Goal: Transaction & Acquisition: Purchase product/service

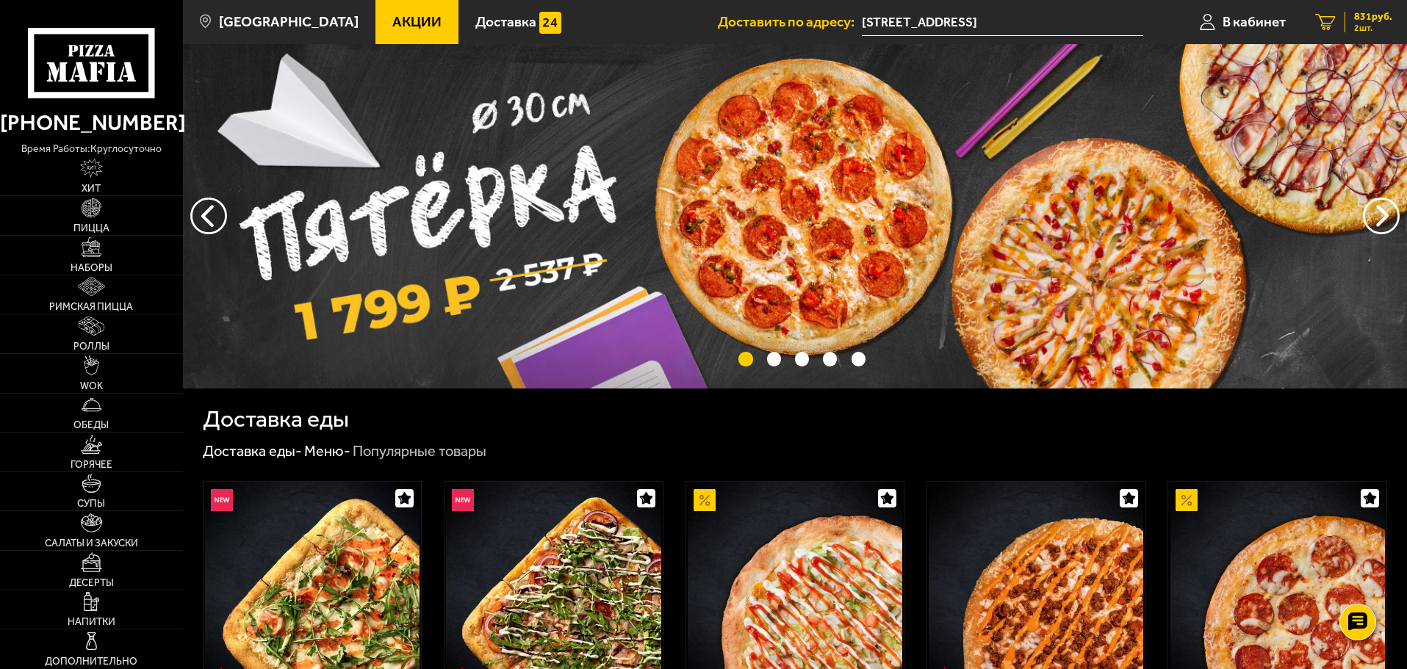
click at [1387, 18] on span "831 руб." at bounding box center [1373, 17] width 38 height 10
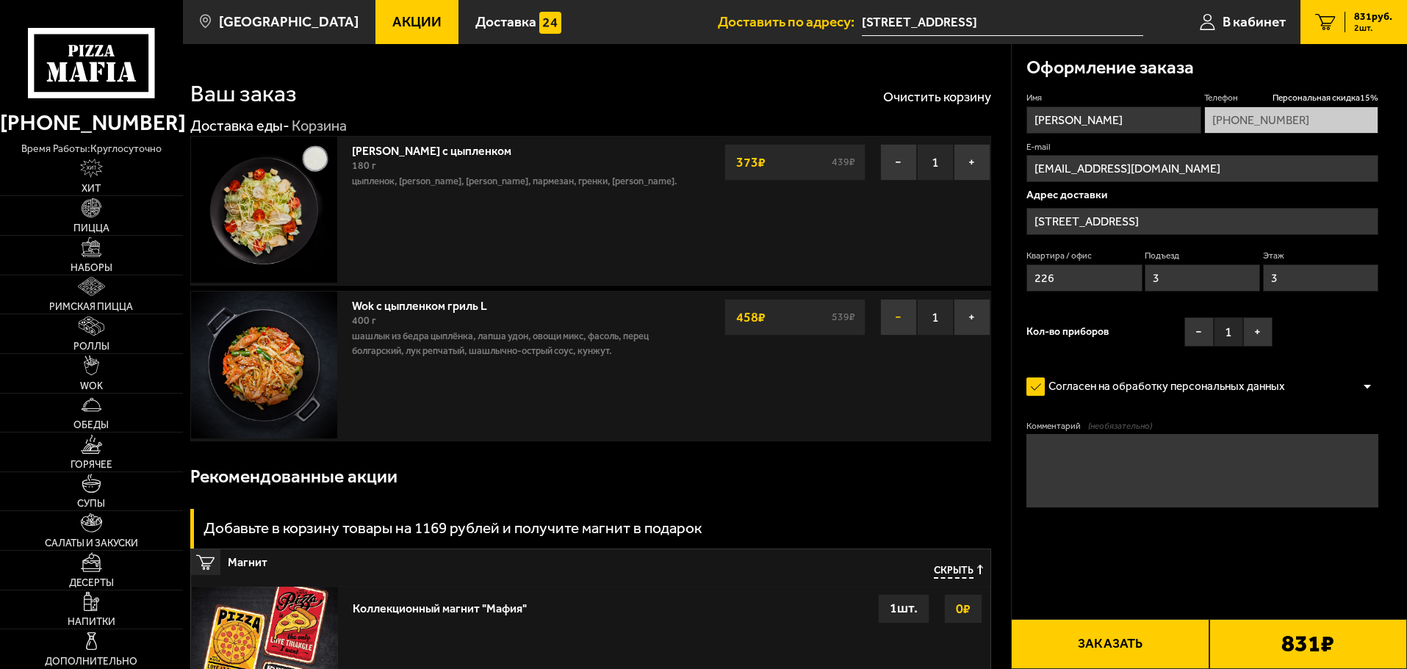
click at [899, 322] on button "−" at bounding box center [898, 317] width 37 height 37
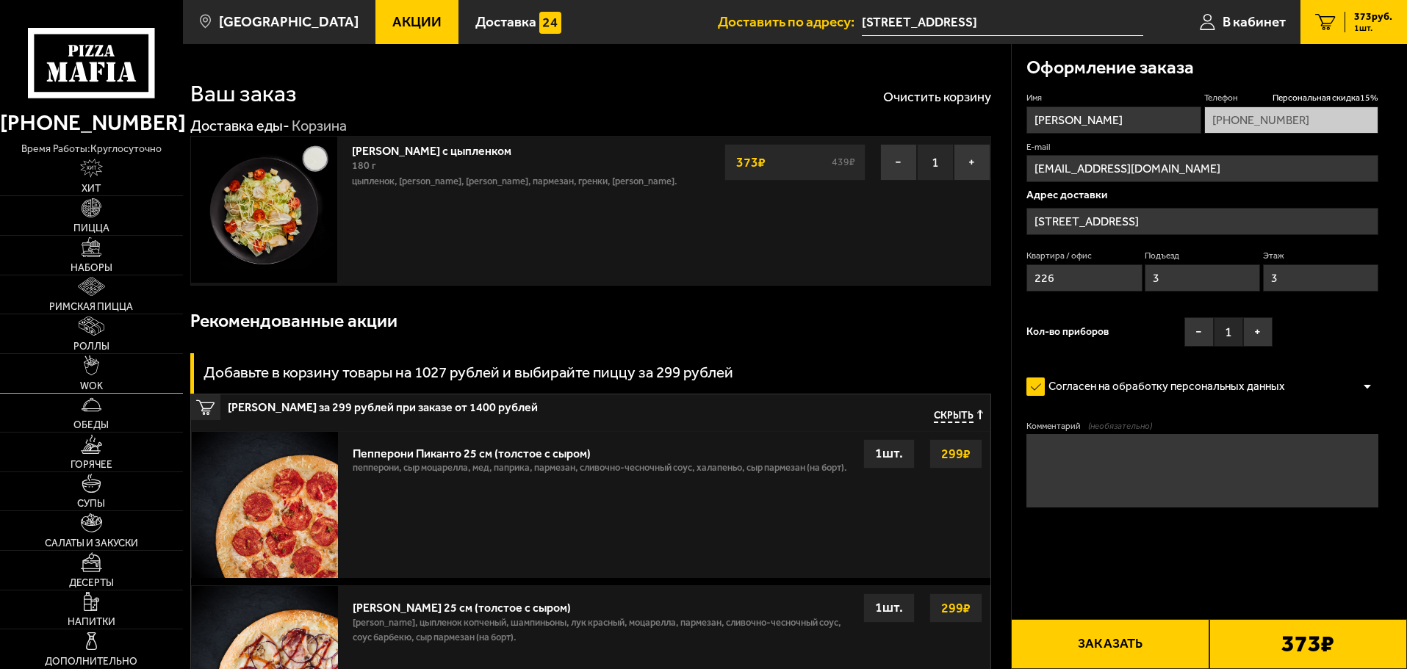
click at [107, 360] on link "WOK" at bounding box center [91, 373] width 183 height 39
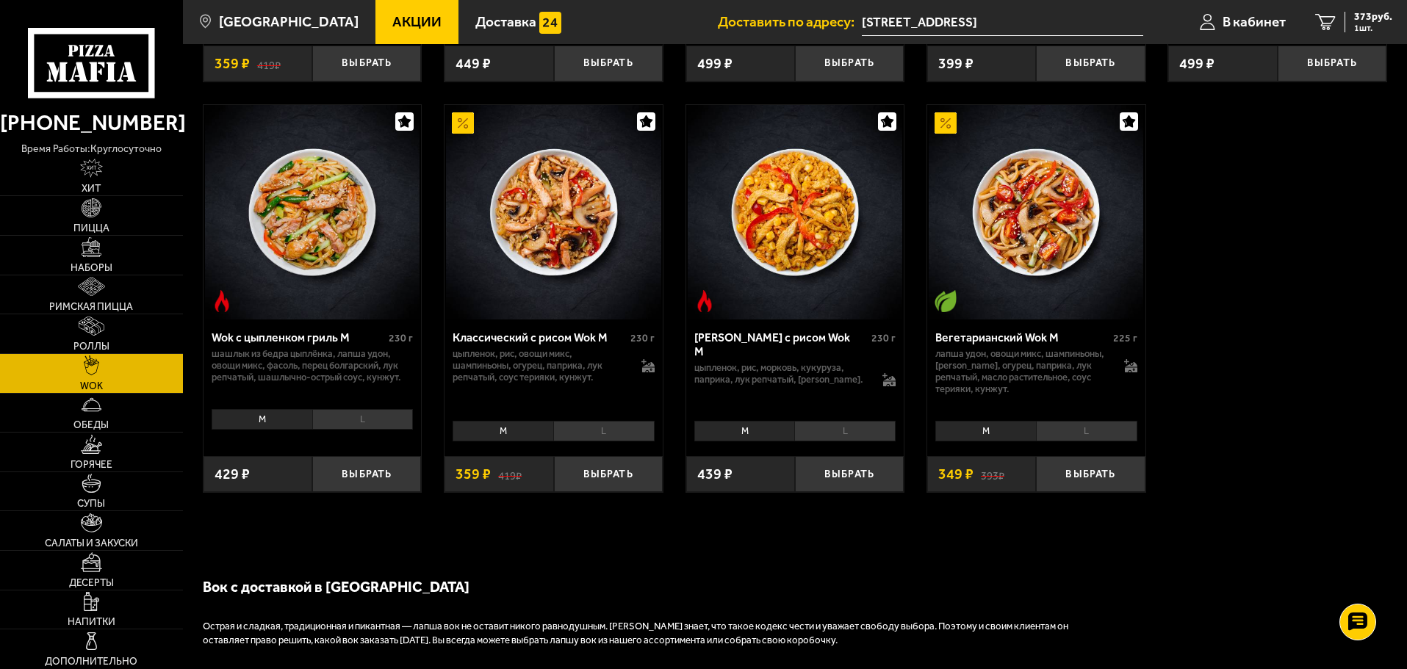
scroll to position [808, 0]
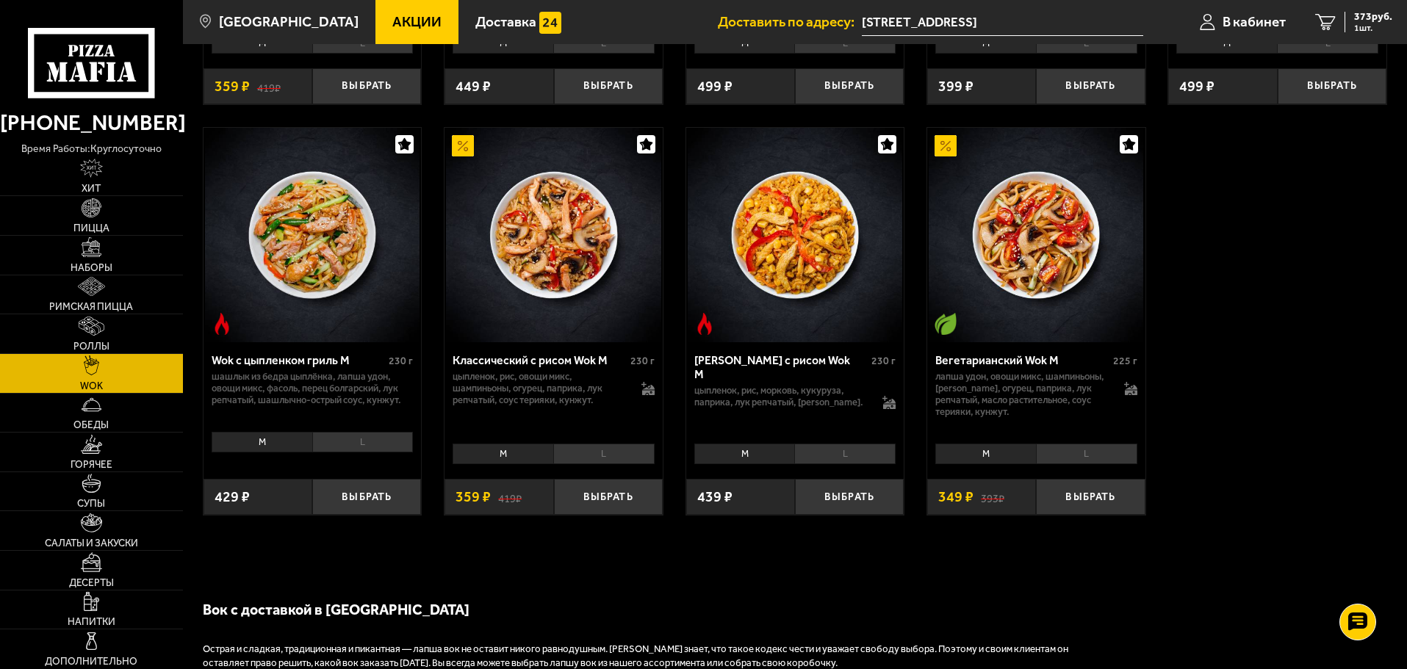
click at [261, 446] on li "M" at bounding box center [262, 442] width 101 height 21
click at [365, 507] on button "Выбрать" at bounding box center [366, 497] width 109 height 36
click at [1365, 24] on span "2 шт." at bounding box center [1373, 28] width 38 height 9
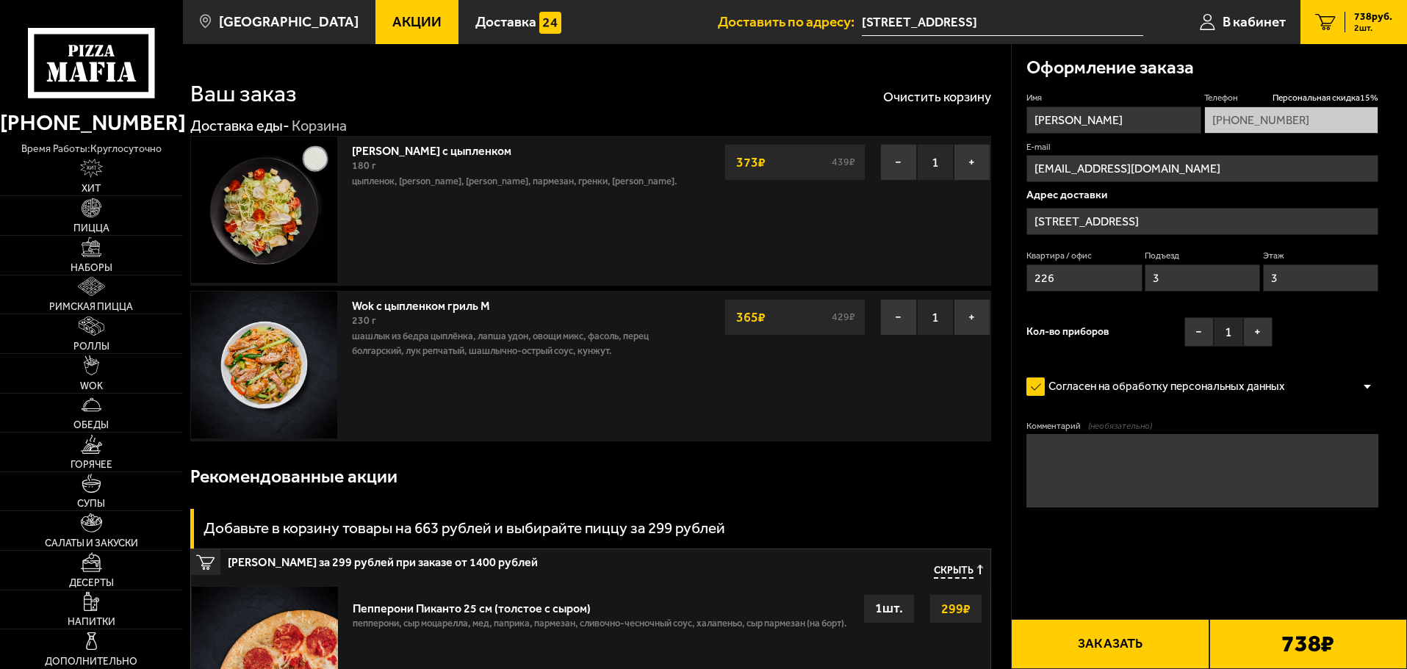
click at [1151, 647] on button "Заказать" at bounding box center [1110, 644] width 198 height 50
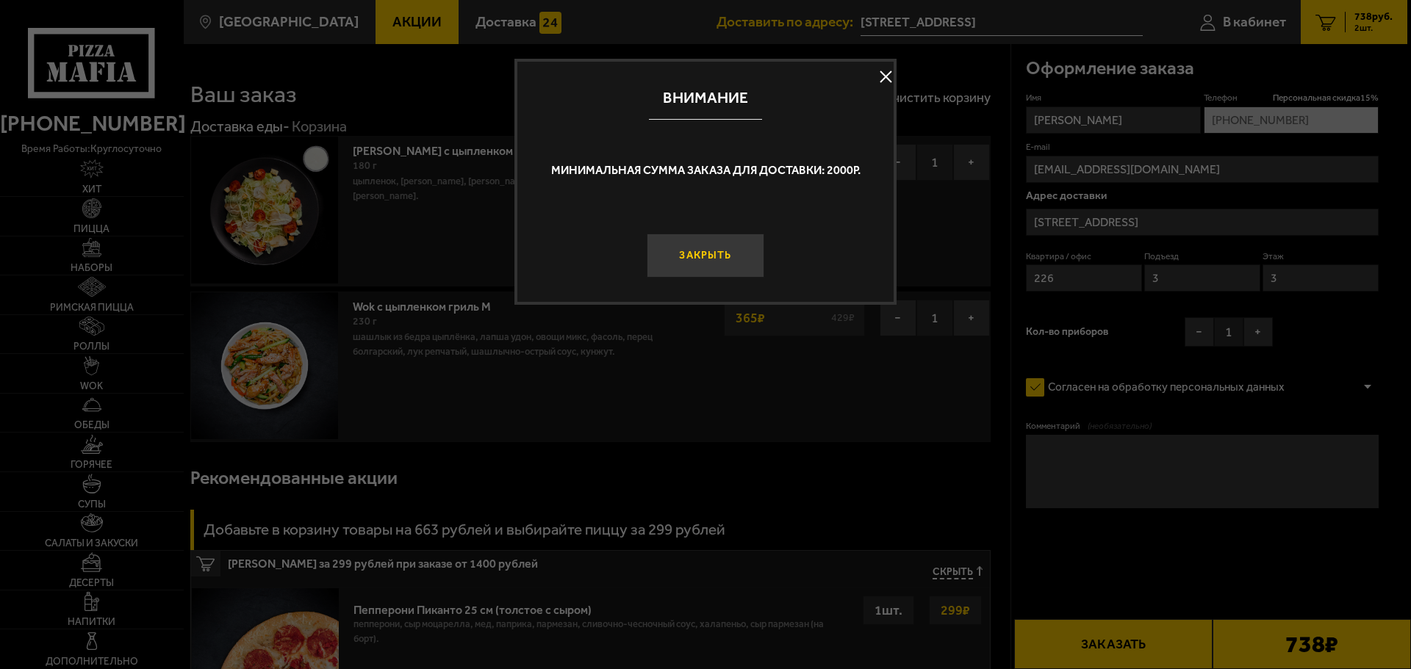
click at [676, 262] on button "Закрыть" at bounding box center [706, 256] width 118 height 44
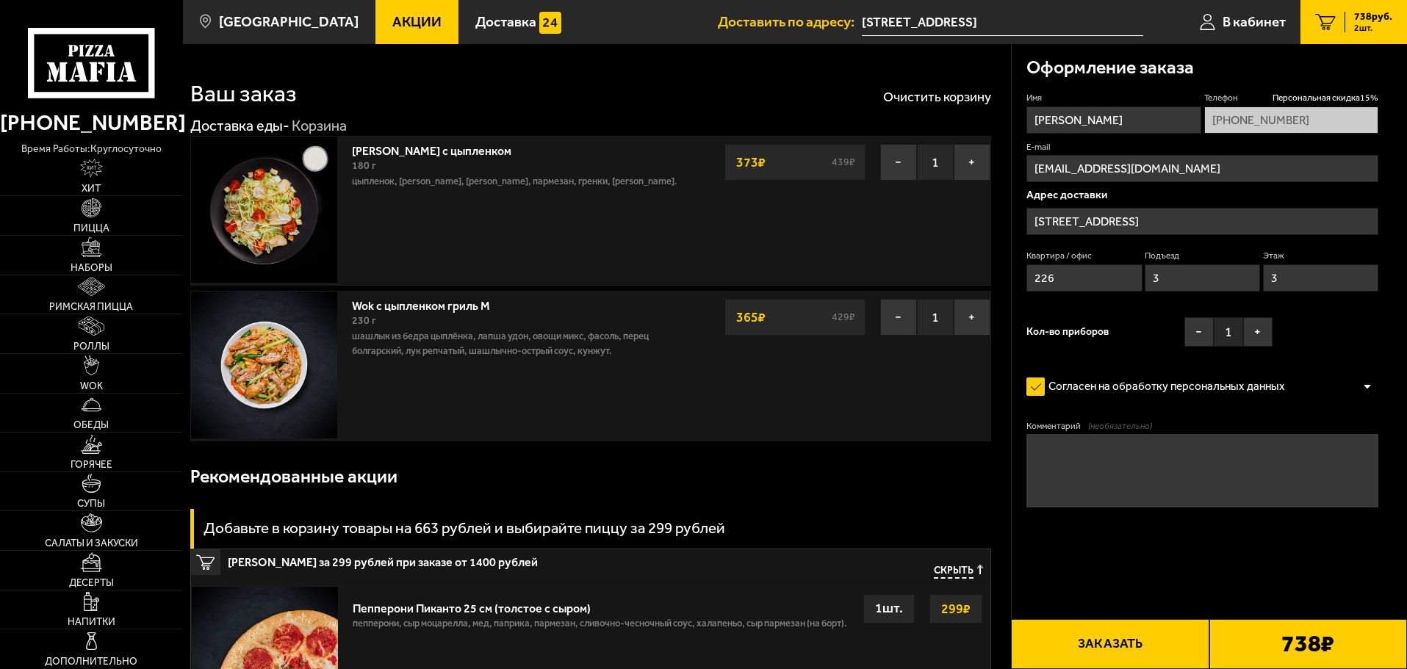
click at [1114, 644] on button "Заказать" at bounding box center [1110, 644] width 198 height 50
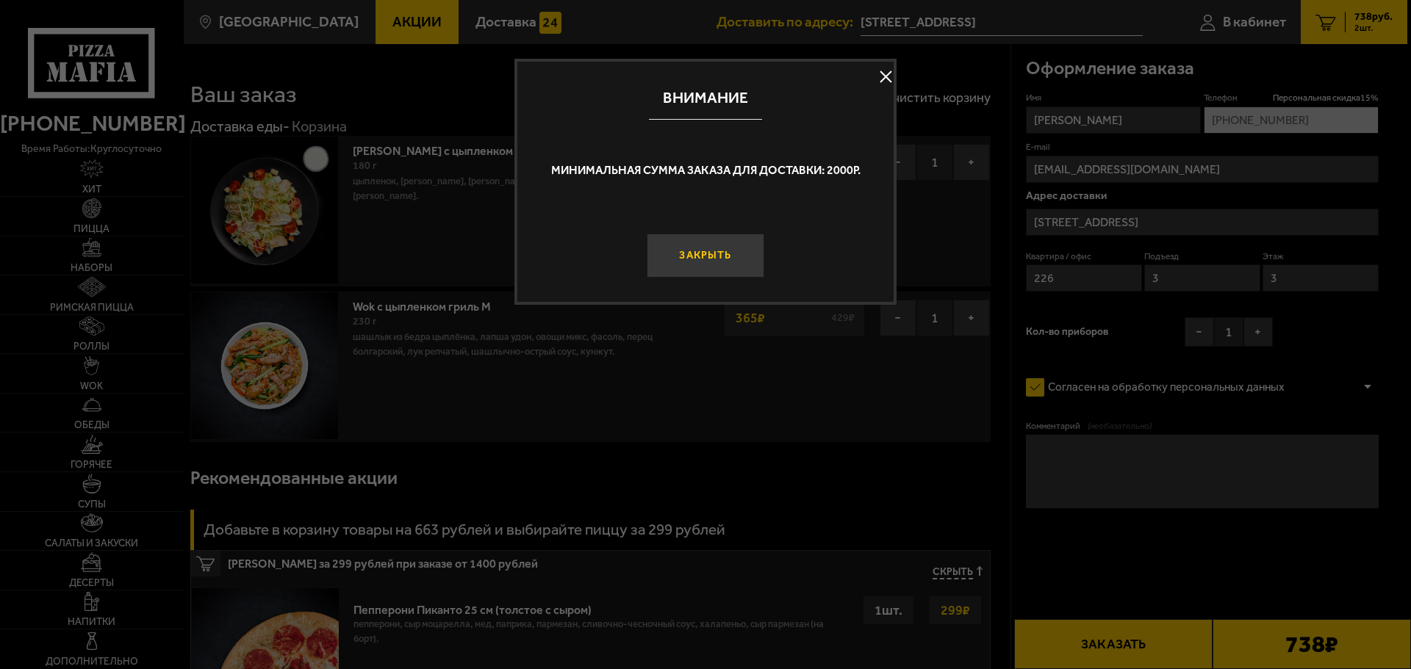
click at [729, 253] on button "Закрыть" at bounding box center [706, 256] width 118 height 44
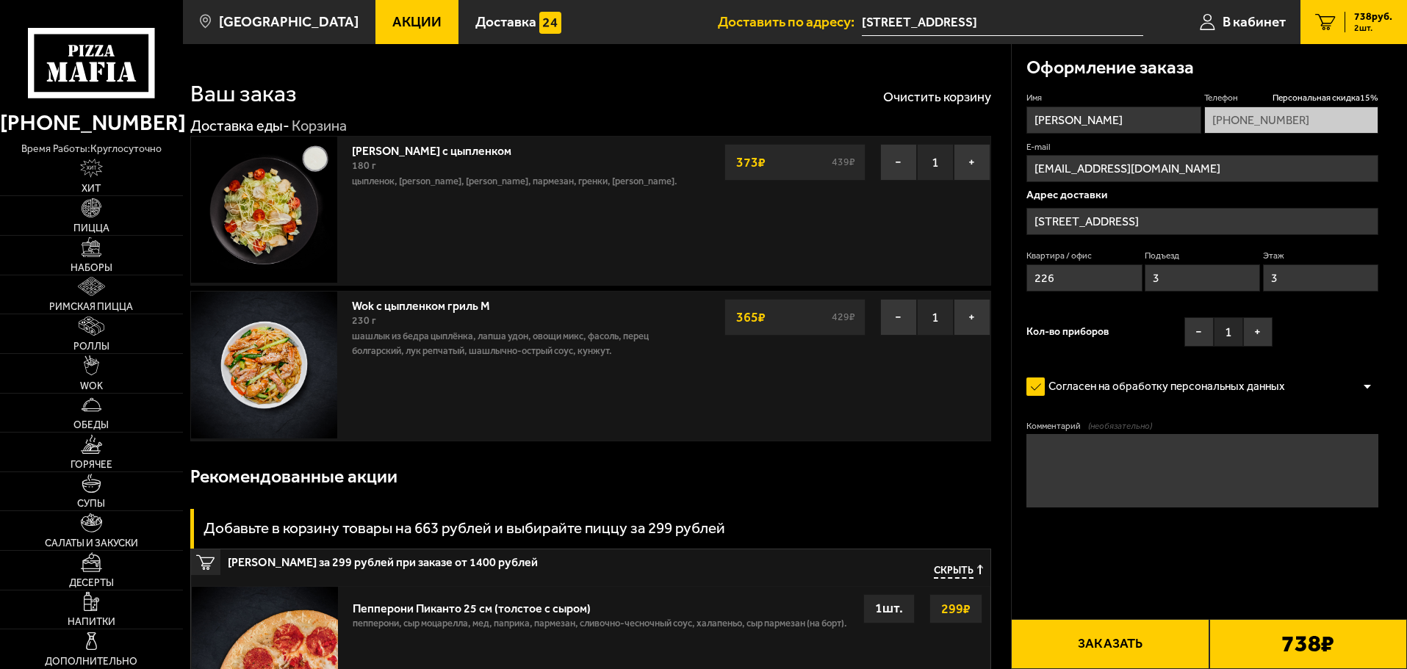
click at [1151, 650] on button "Заказать" at bounding box center [1110, 644] width 198 height 50
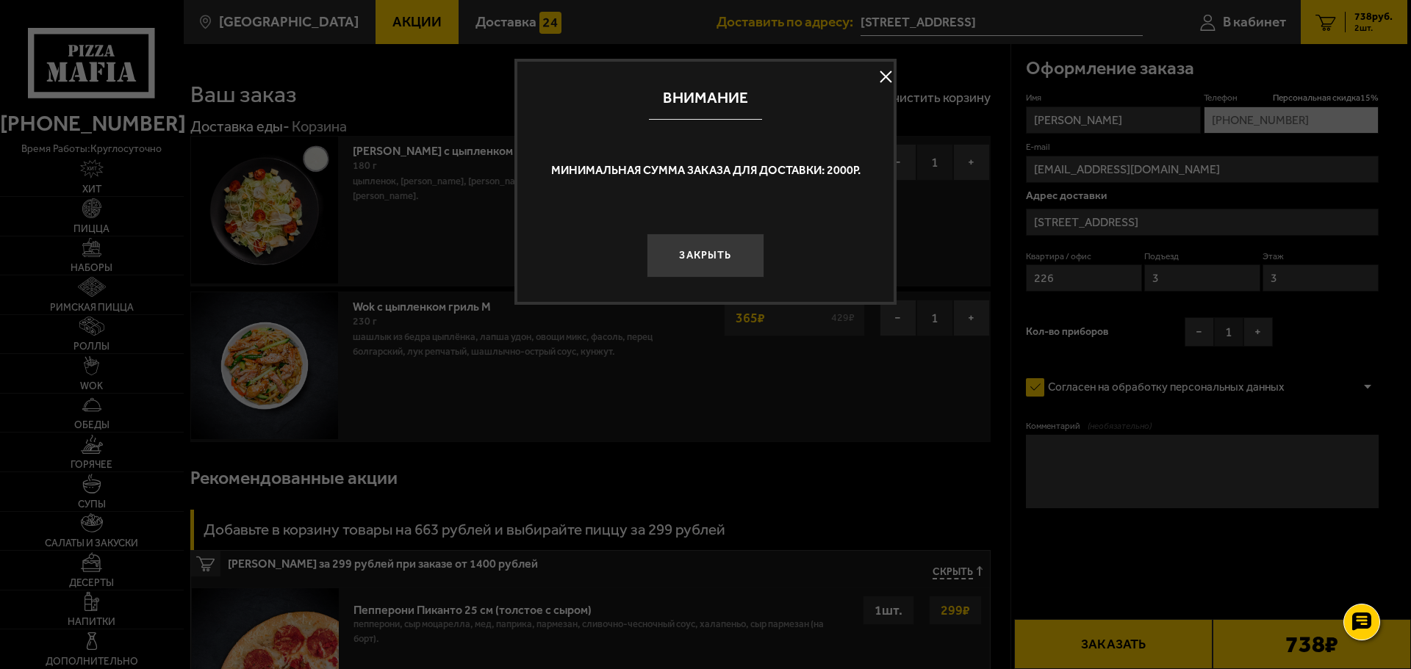
click at [694, 266] on button "Закрыть" at bounding box center [706, 256] width 118 height 44
